Goal: Navigation & Orientation: Find specific page/section

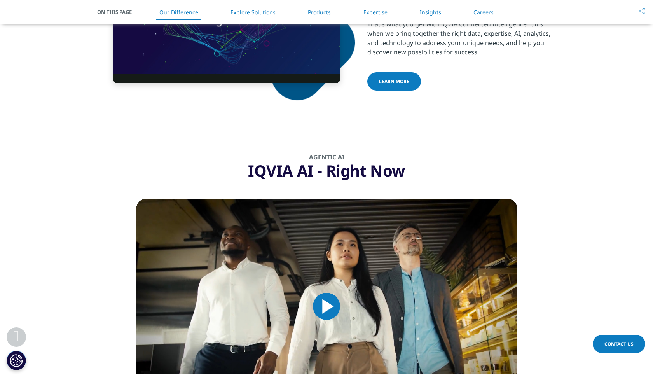
scroll to position [507, 0]
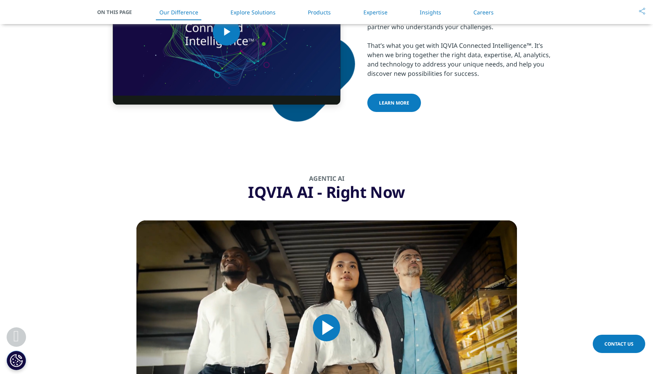
click at [431, 14] on link "Insights" at bounding box center [430, 12] width 21 height 7
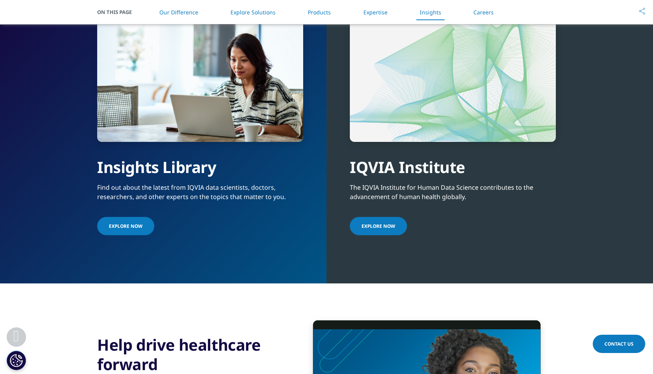
scroll to position [1749, 0]
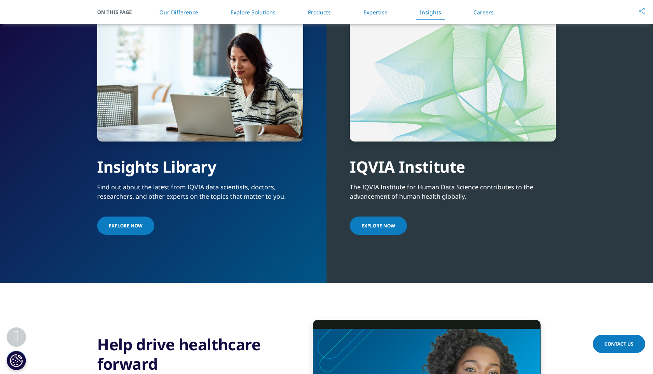
scroll to position [507, 0]
